Goal: Task Accomplishment & Management: Manage account settings

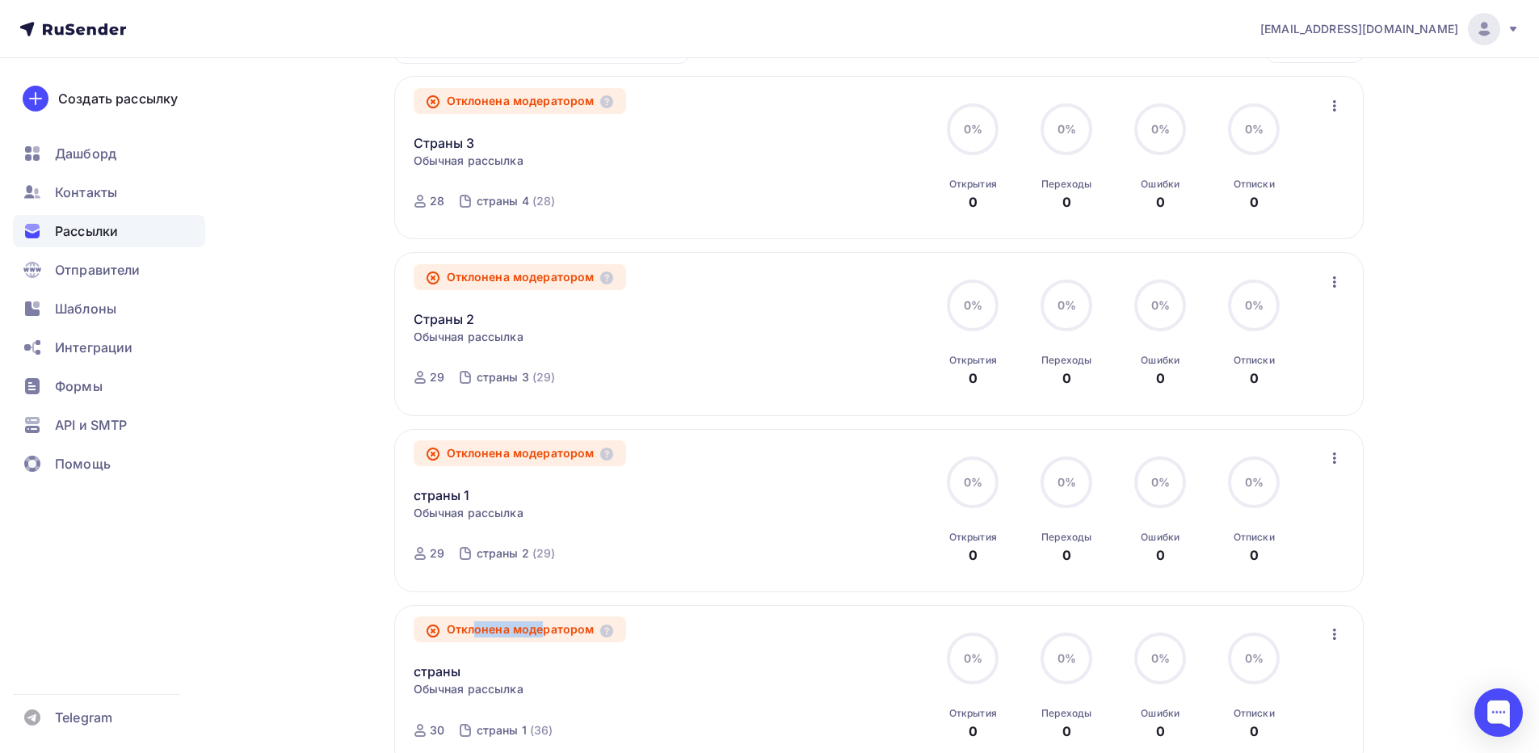
scroll to position [242, 0]
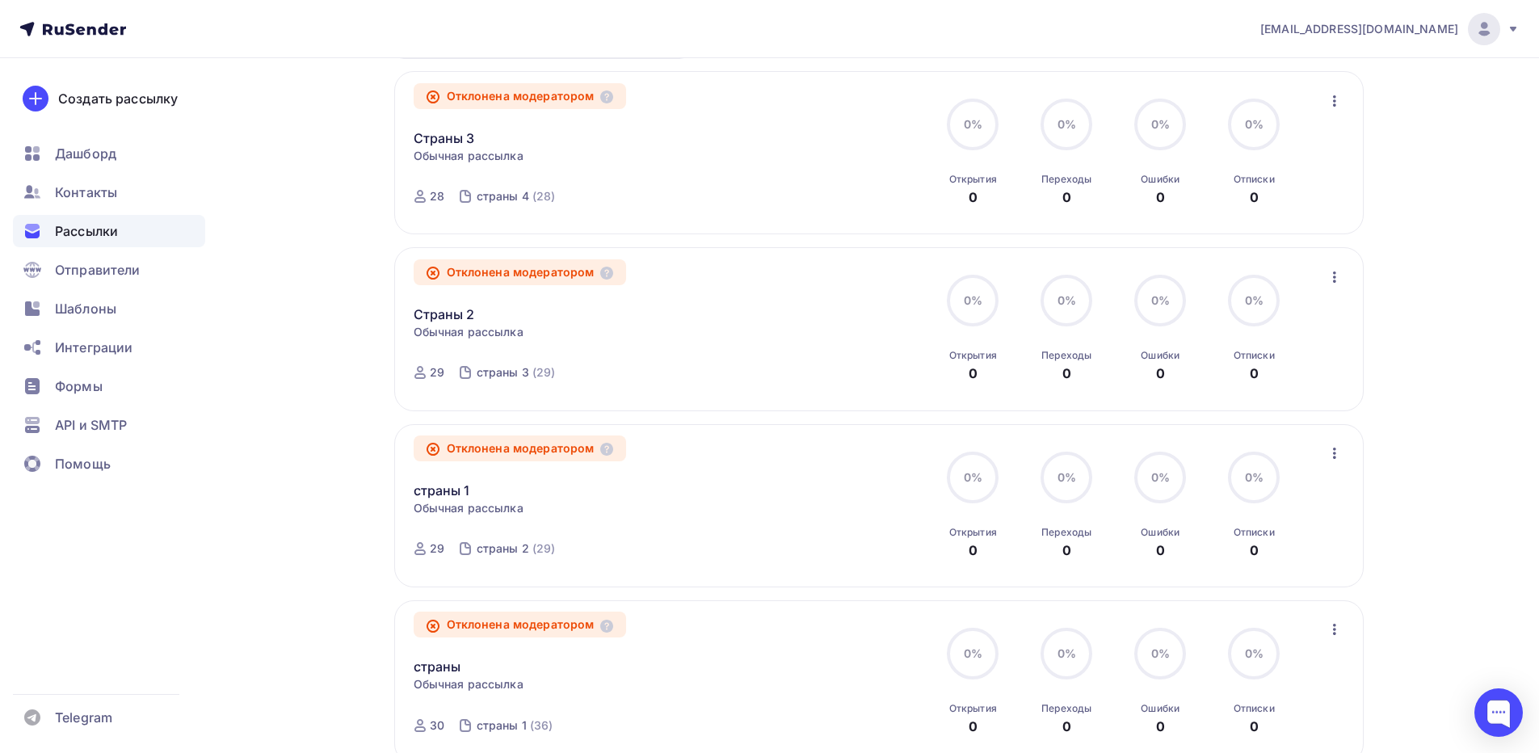
click at [600, 145] on div "Страны 3 Статистика Обзор рассылки Копировать в новую Добавить в папку" at bounding box center [598, 128] width 368 height 39
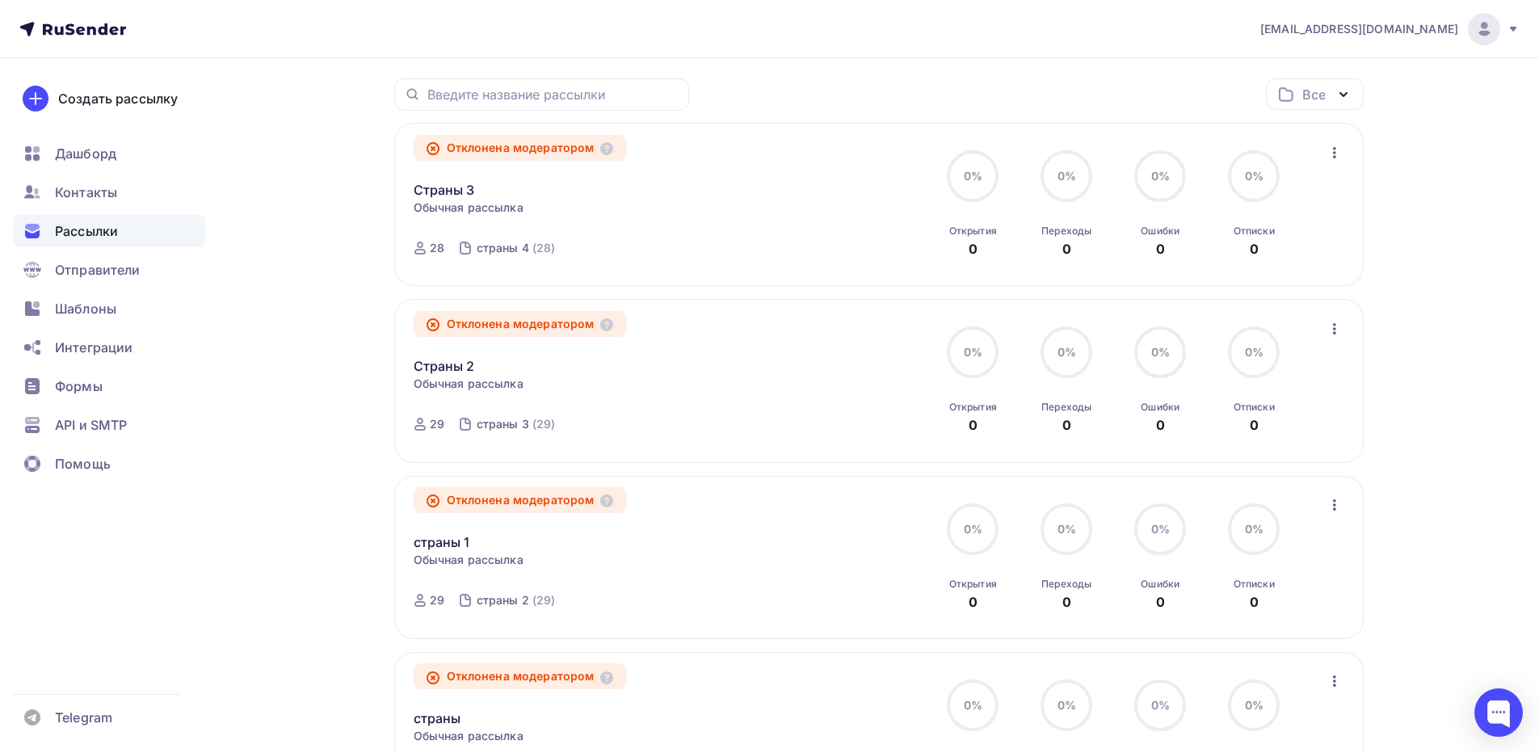
scroll to position [162, 0]
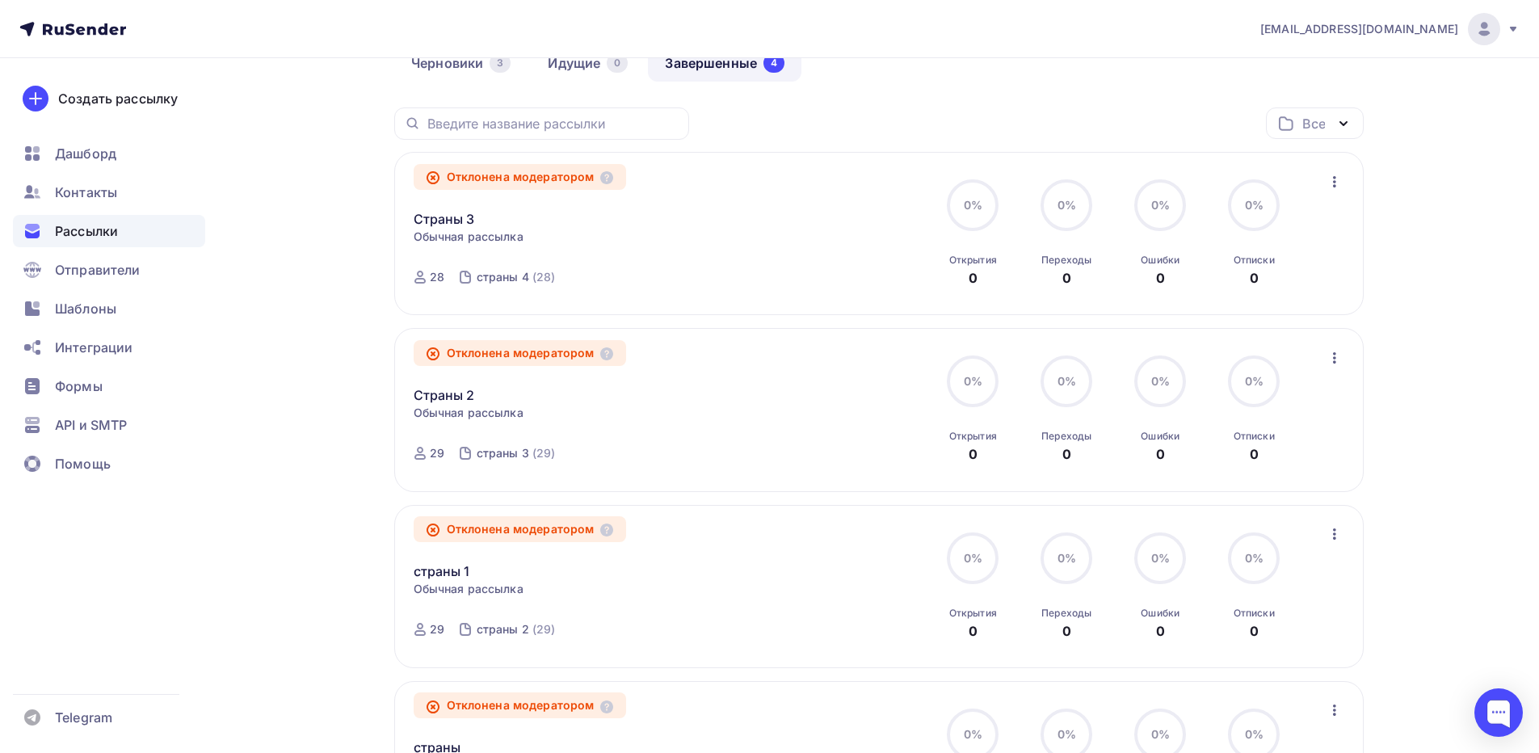
click at [322, 88] on div "Получайте автоматические уведомления о статусе ваших рассылок прямо в Telegram.…" at bounding box center [769, 468] width 1324 height 1143
click at [245, 145] on div "Получайте автоматические уведомления о статусе ваших рассылок прямо в Telegram.…" at bounding box center [769, 468] width 1324 height 1143
click at [259, 148] on div "Получайте автоматические уведомления о статусе ваших рассылок прямо в Telegram.…" at bounding box center [769, 468] width 1324 height 1143
click at [258, 185] on div "Получайте автоматические уведомления о статусе ваших рассылок прямо в Telegram.…" at bounding box center [769, 468] width 1324 height 1143
click at [90, 166] on div "Дашборд" at bounding box center [109, 153] width 192 height 32
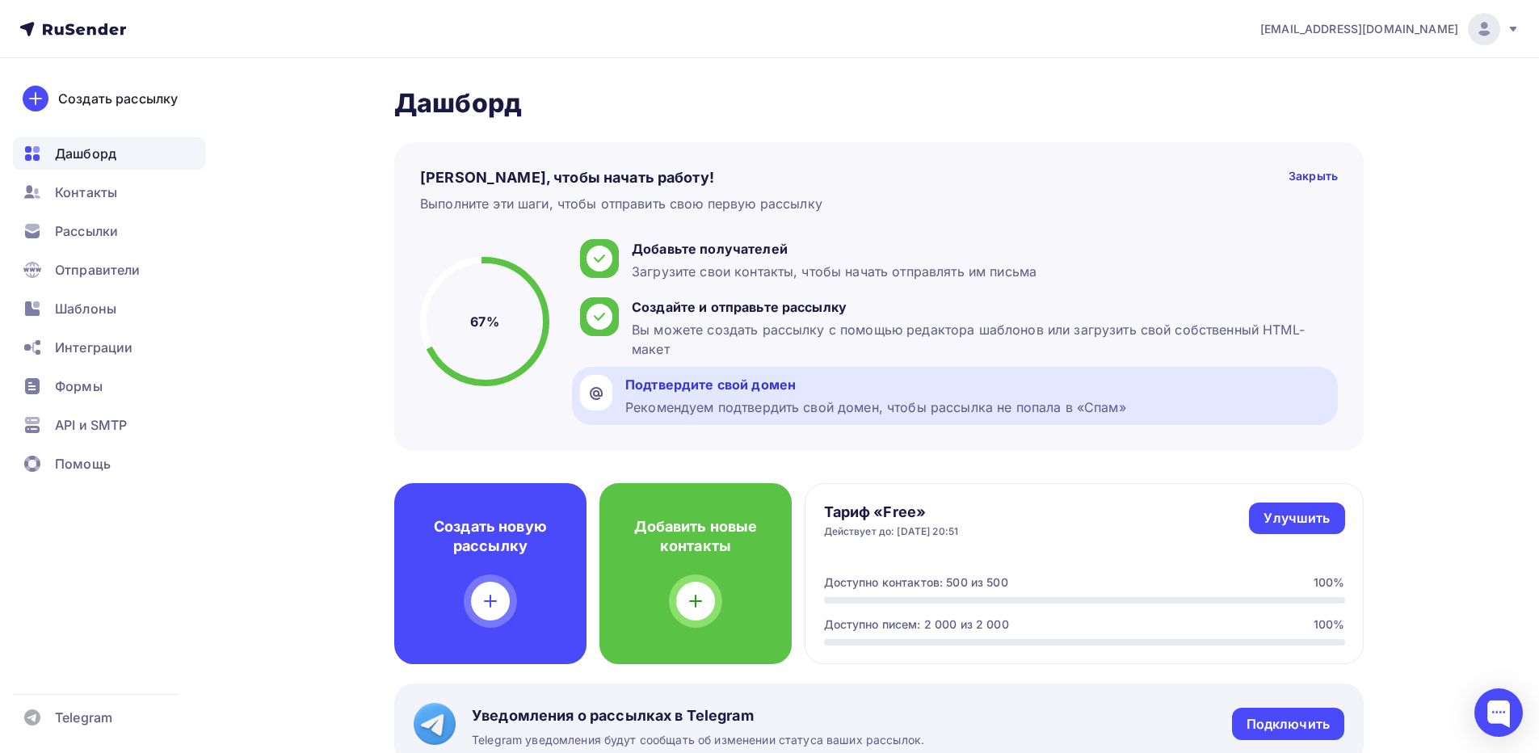
click at [709, 386] on div "Подтвердите свой домен" at bounding box center [875, 384] width 501 height 19
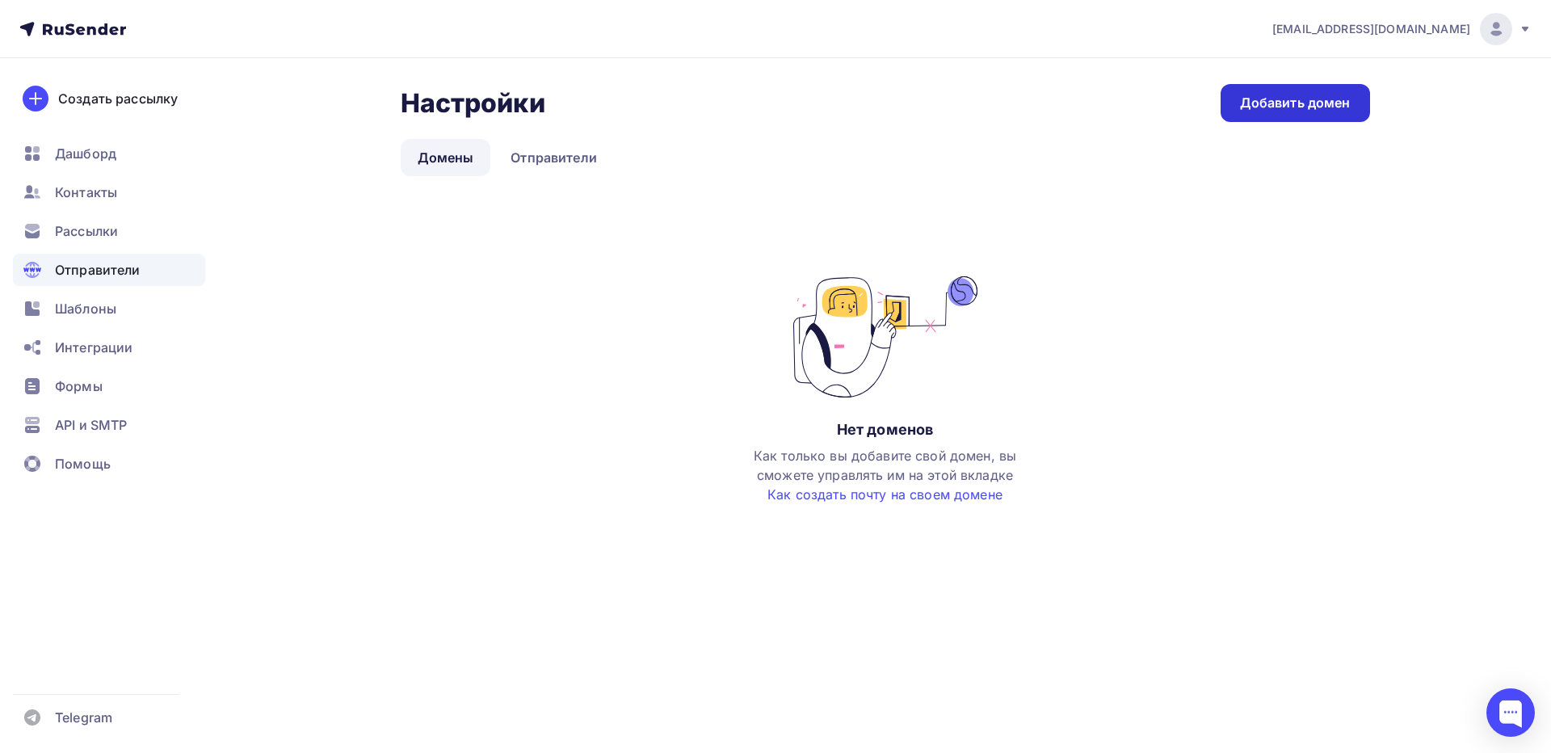
click at [1244, 105] on div "Добавить домен" at bounding box center [1295, 103] width 111 height 19
